Goal: Information Seeking & Learning: Learn about a topic

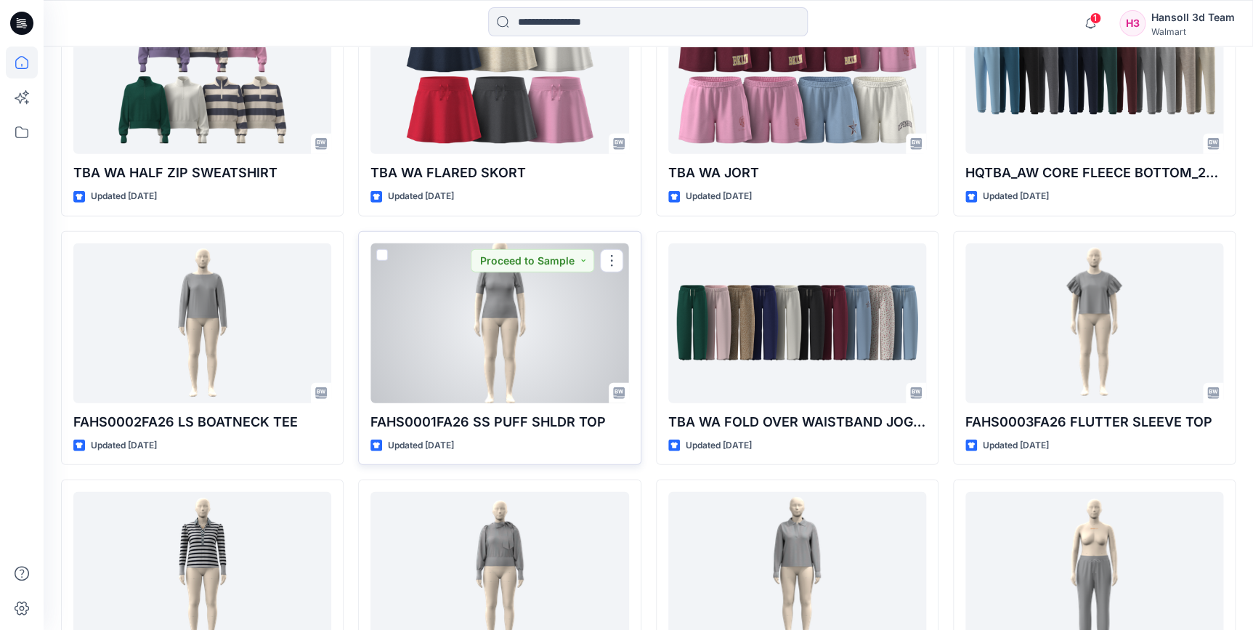
scroll to position [1717, 0]
click at [500, 355] on div at bounding box center [499, 323] width 258 height 160
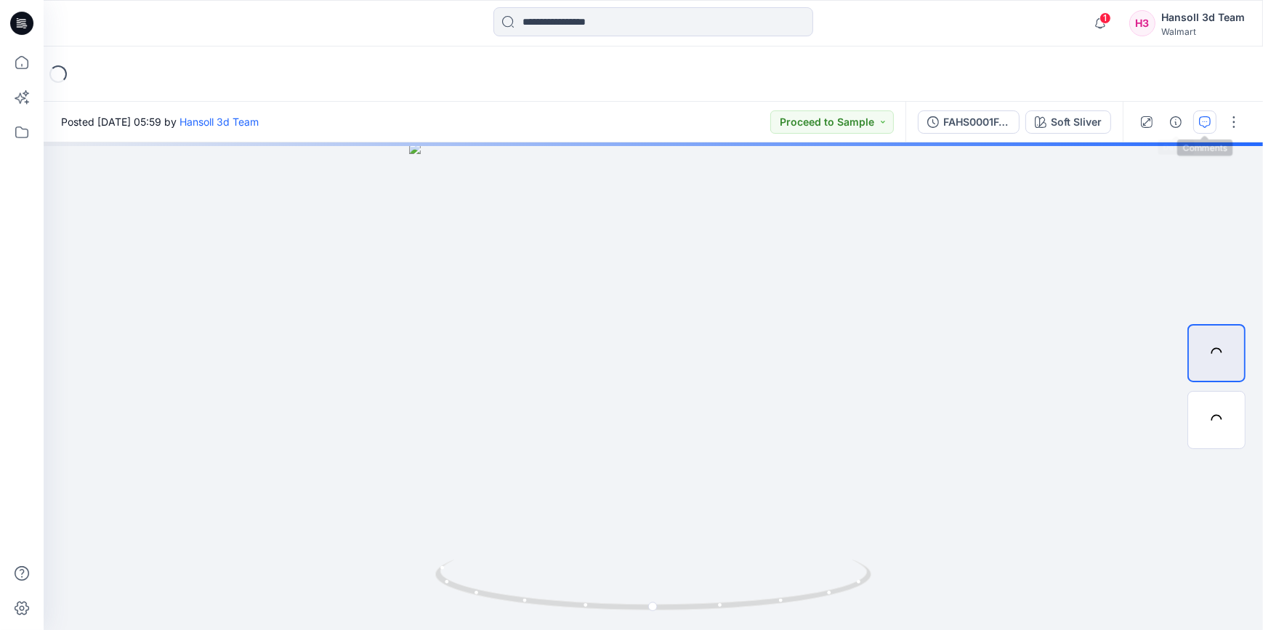
click at [1205, 121] on icon "button" at bounding box center [1205, 122] width 12 height 12
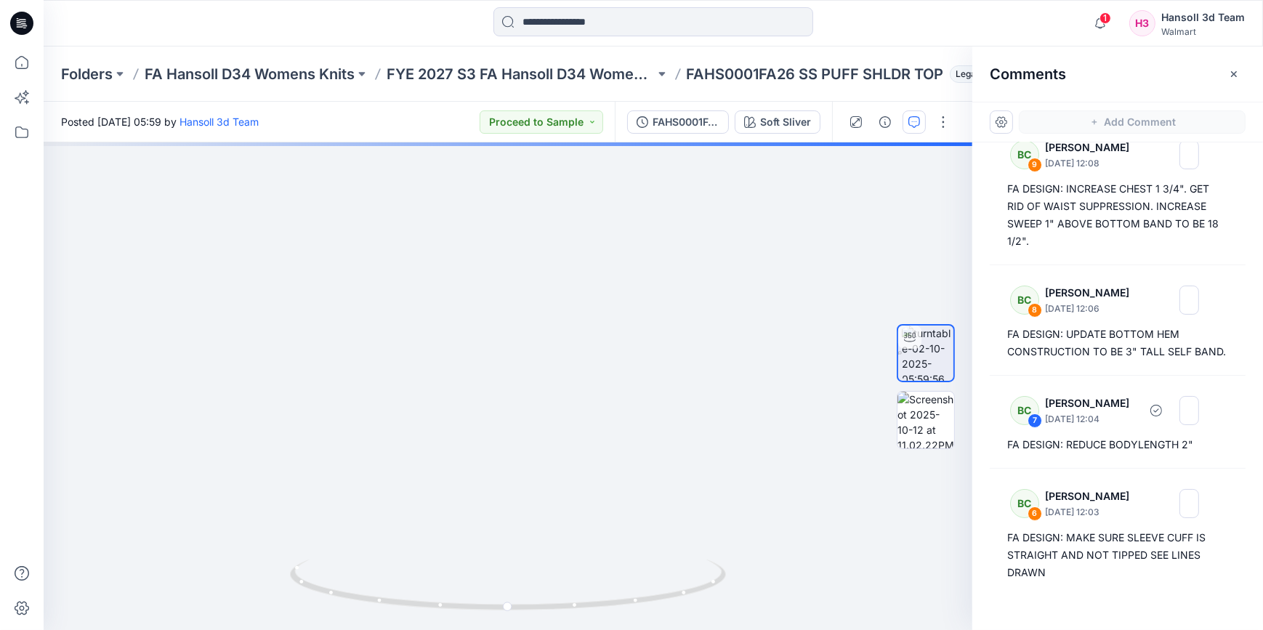
scroll to position [198, 0]
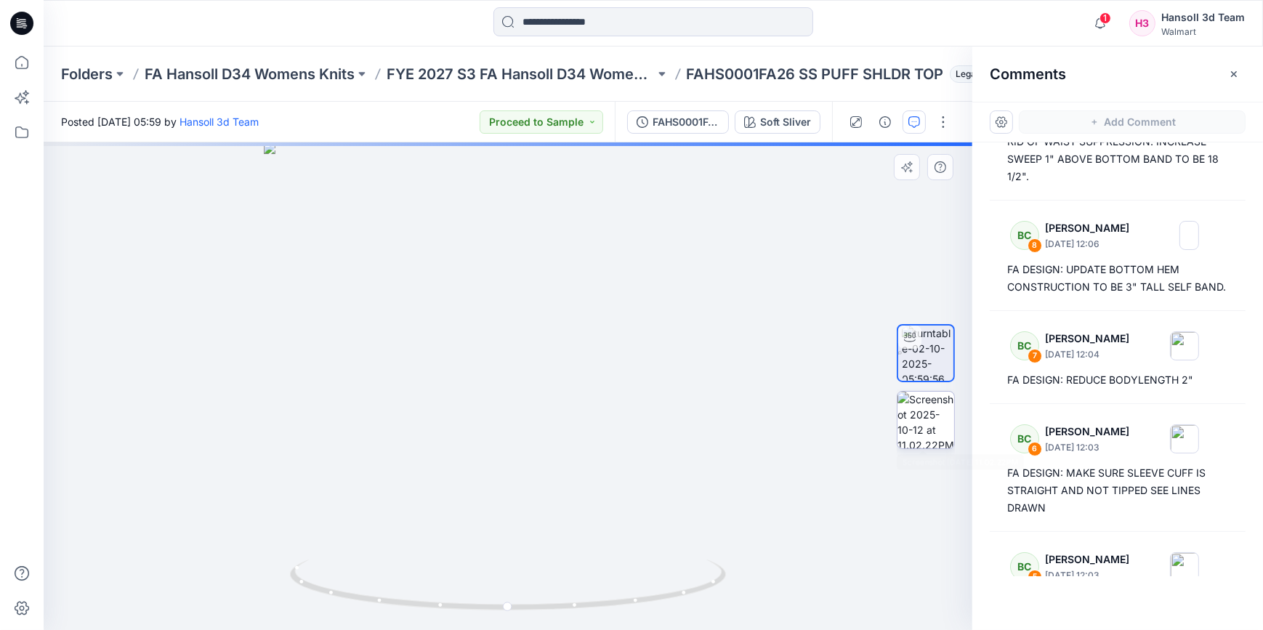
click at [939, 423] on img at bounding box center [925, 420] width 57 height 57
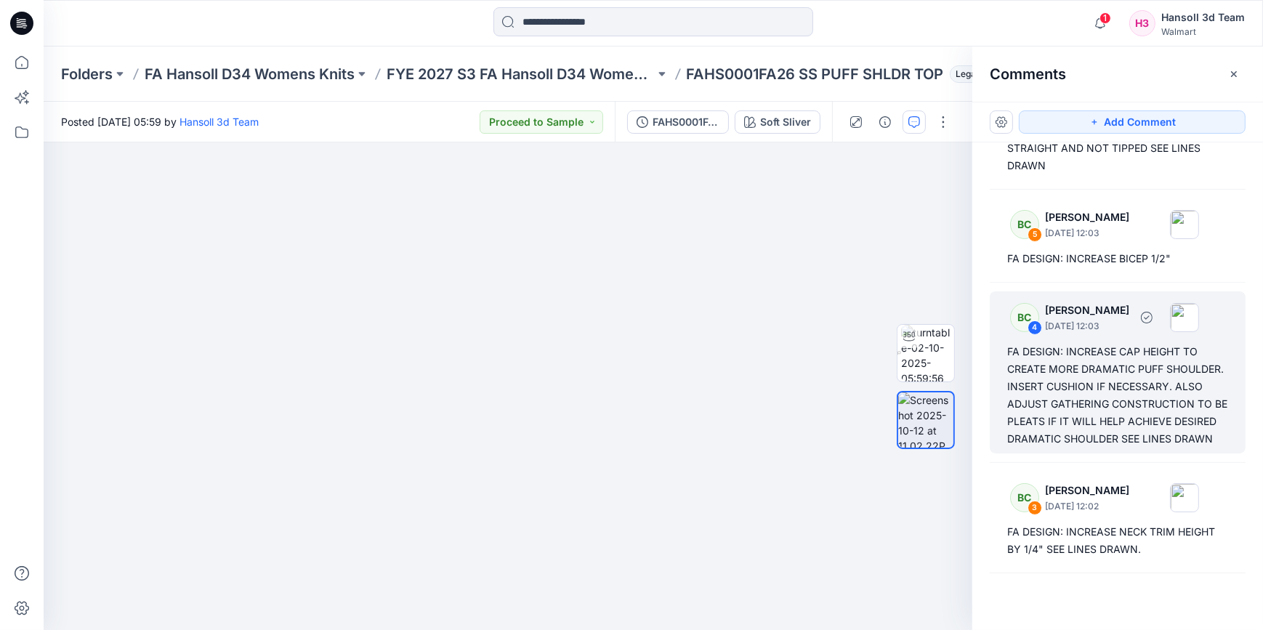
scroll to position [660, 0]
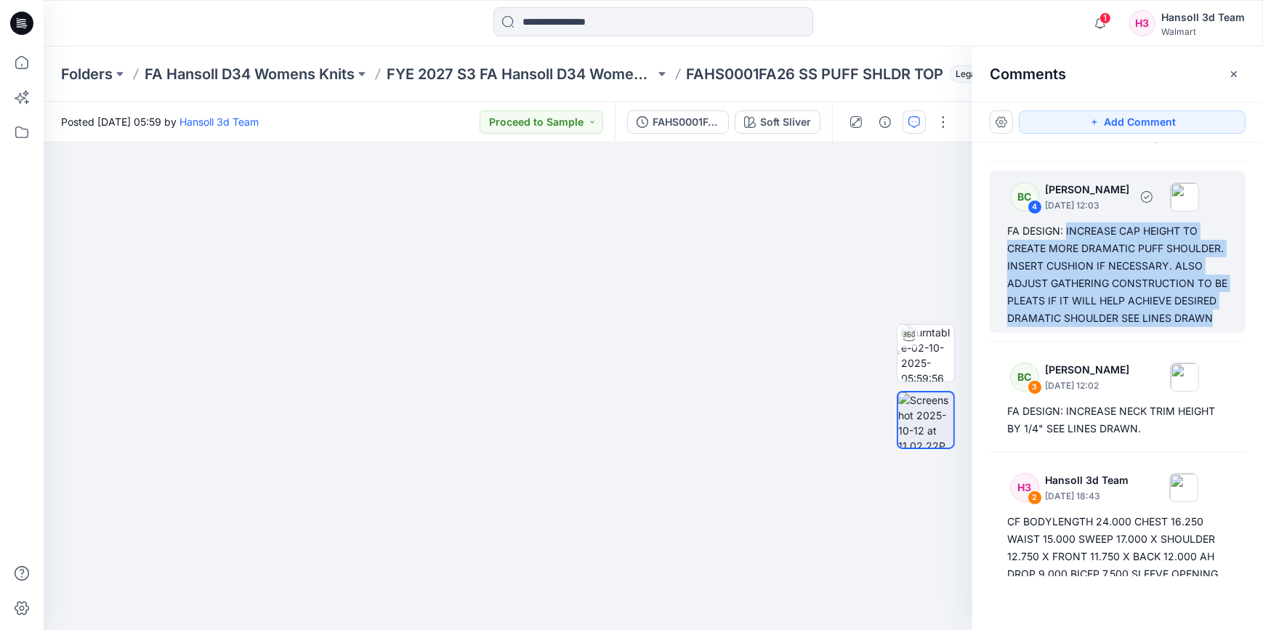
drag, startPoint x: 1170, startPoint y: 355, endPoint x: 1065, endPoint y: 247, distance: 151.0
click at [1065, 247] on div "FA DESIGN: INCREASE CAP HEIGHT TO CREATE MORE DRAMATIC PUFF SHOULDER. INSERT CU…" at bounding box center [1117, 274] width 221 height 105
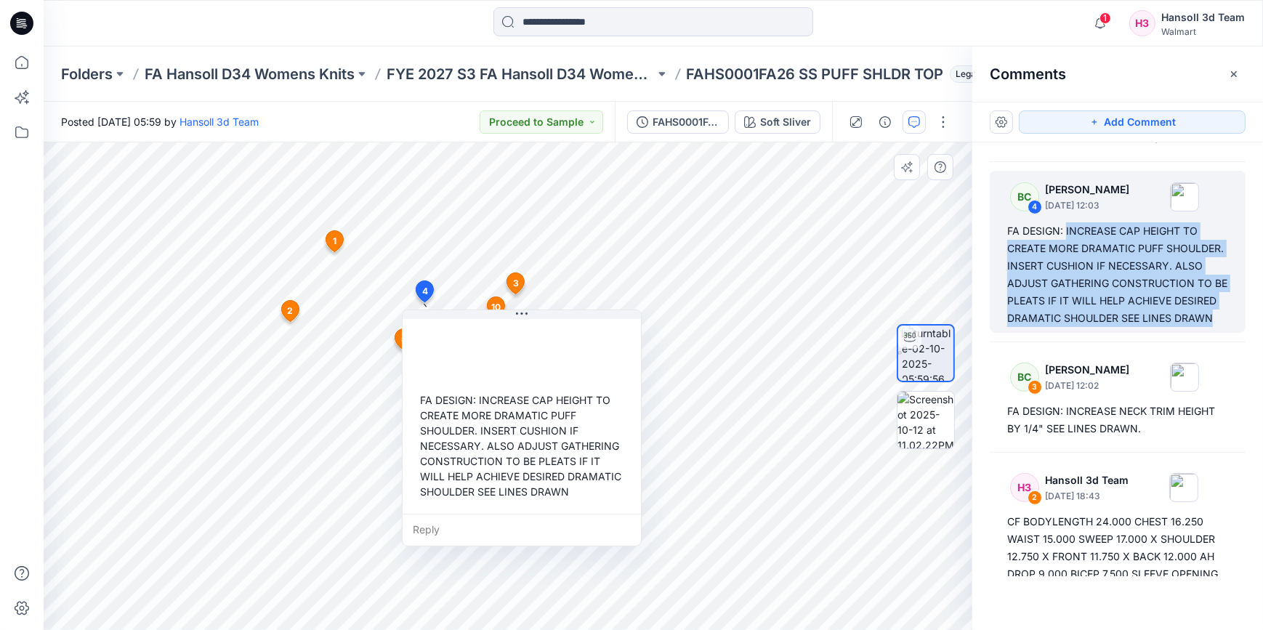
click at [891, 278] on div at bounding box center [925, 386] width 93 height 309
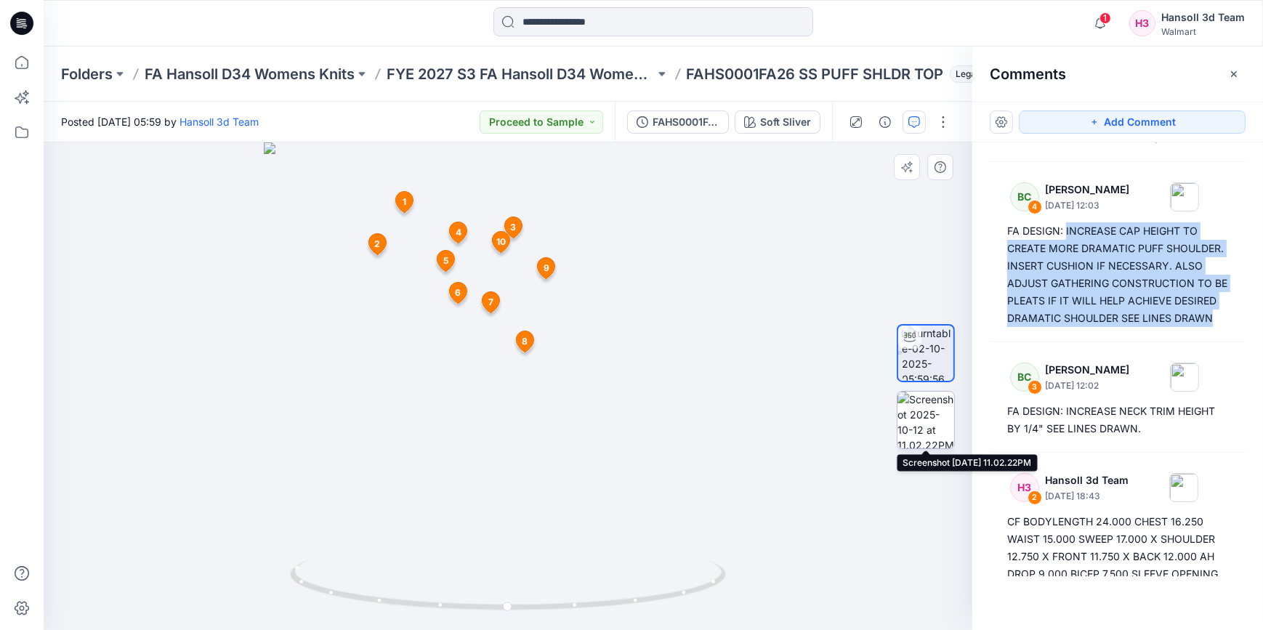
click at [911, 426] on img at bounding box center [925, 420] width 57 height 57
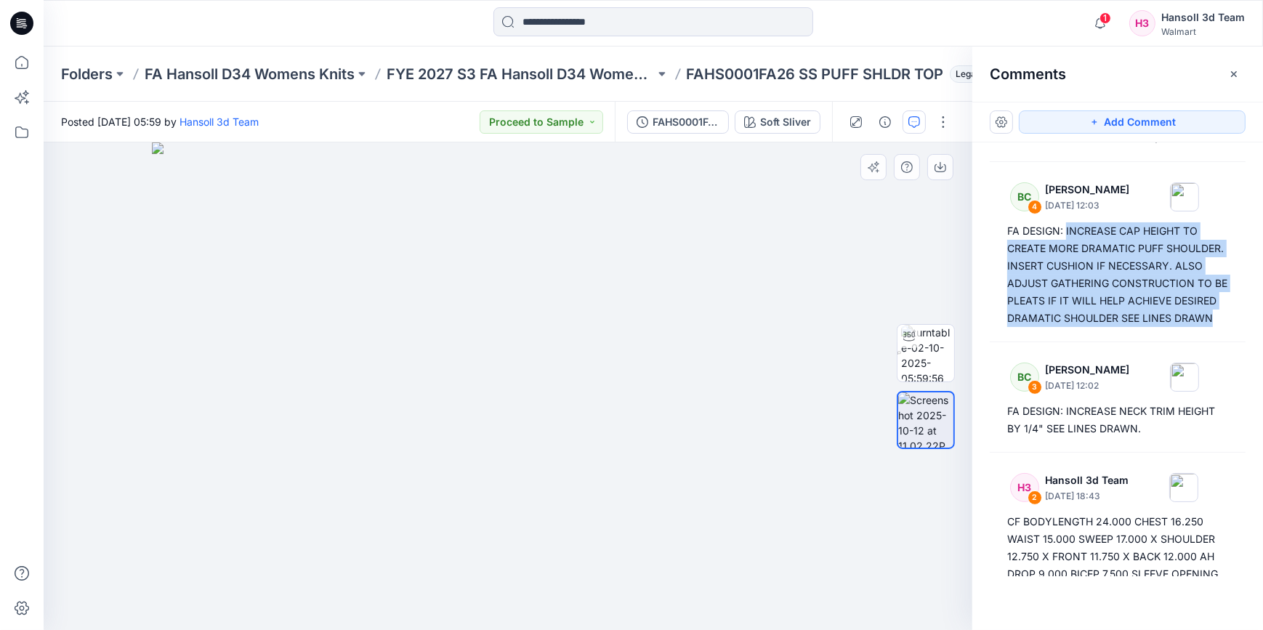
drag, startPoint x: 640, startPoint y: 363, endPoint x: 662, endPoint y: 420, distance: 61.4
click at [662, 420] on img at bounding box center [508, 385] width 713 height 487
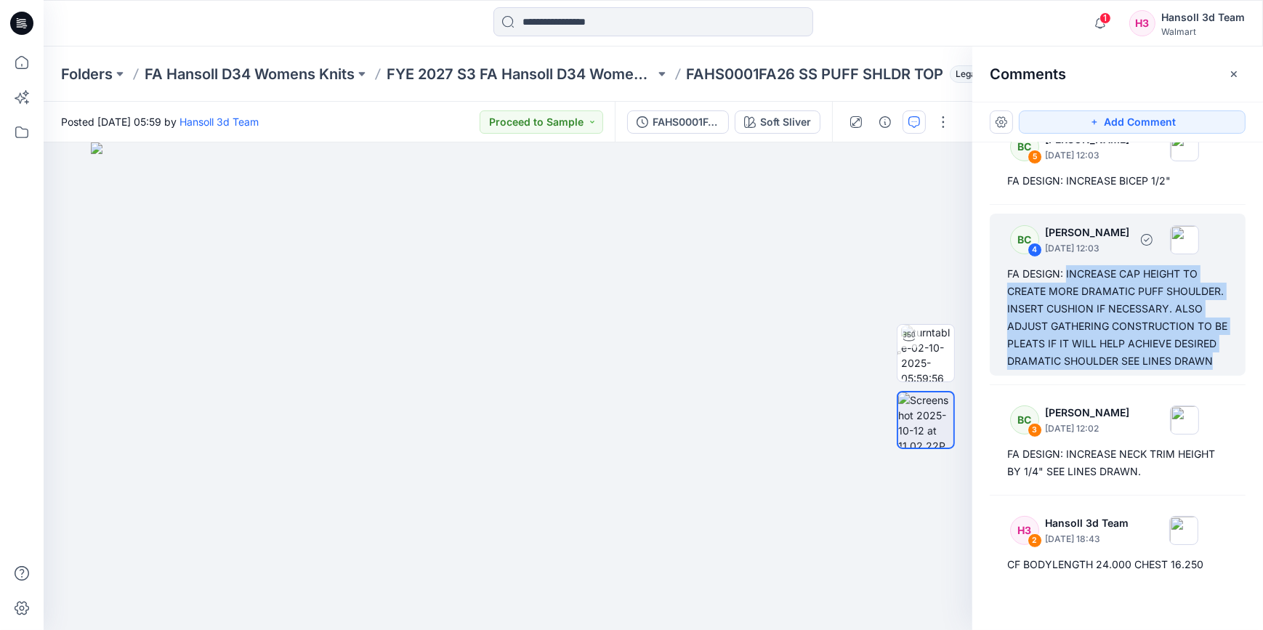
scroll to position [594, 0]
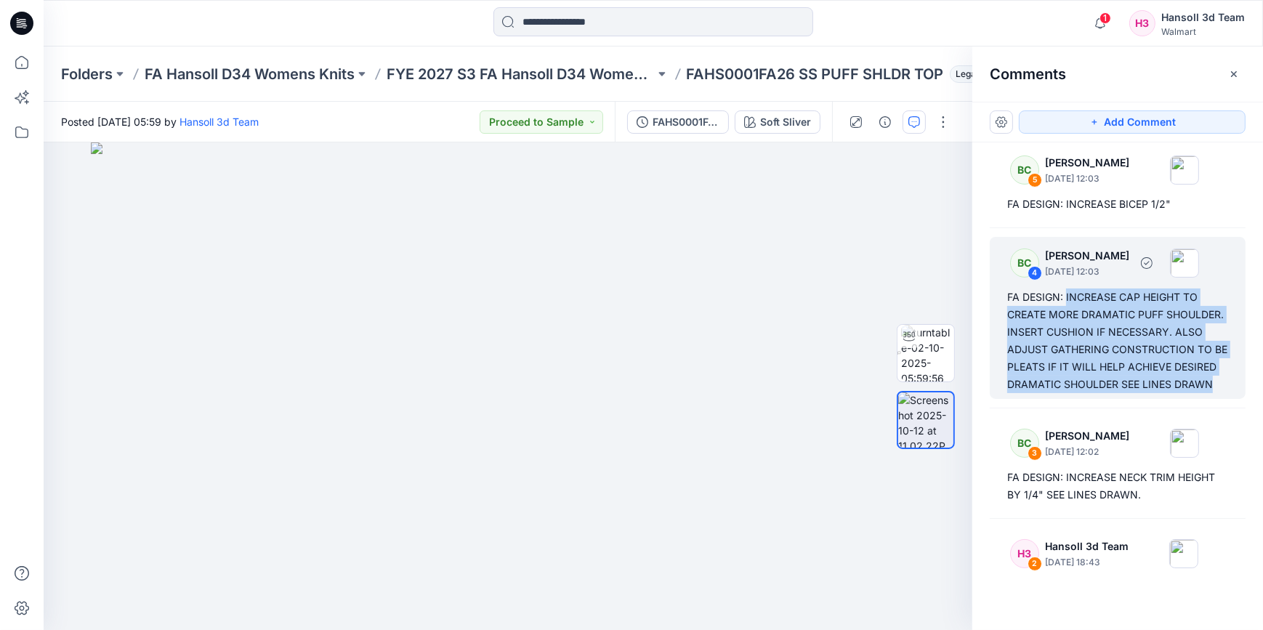
click at [1196, 342] on div "FA DESIGN: INCREASE CAP HEIGHT TO CREATE MORE DRAMATIC PUFF SHOULDER. INSERT CU…" at bounding box center [1117, 340] width 221 height 105
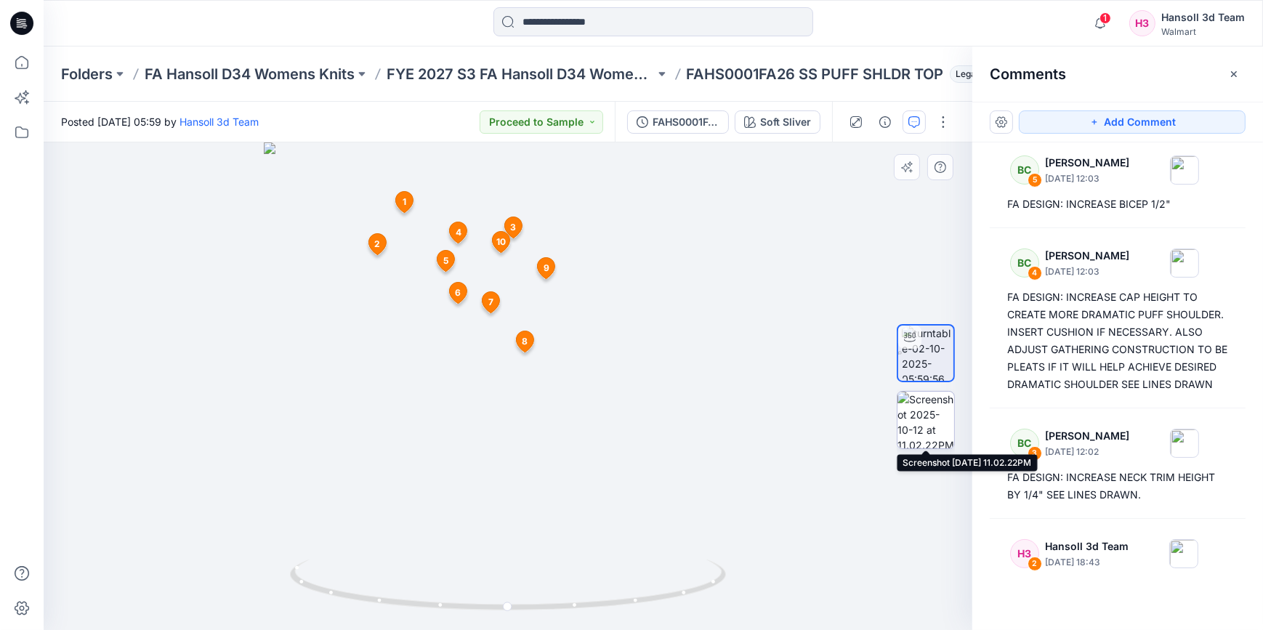
click at [934, 432] on img at bounding box center [925, 420] width 57 height 57
